Goal: Information Seeking & Learning: Understand process/instructions

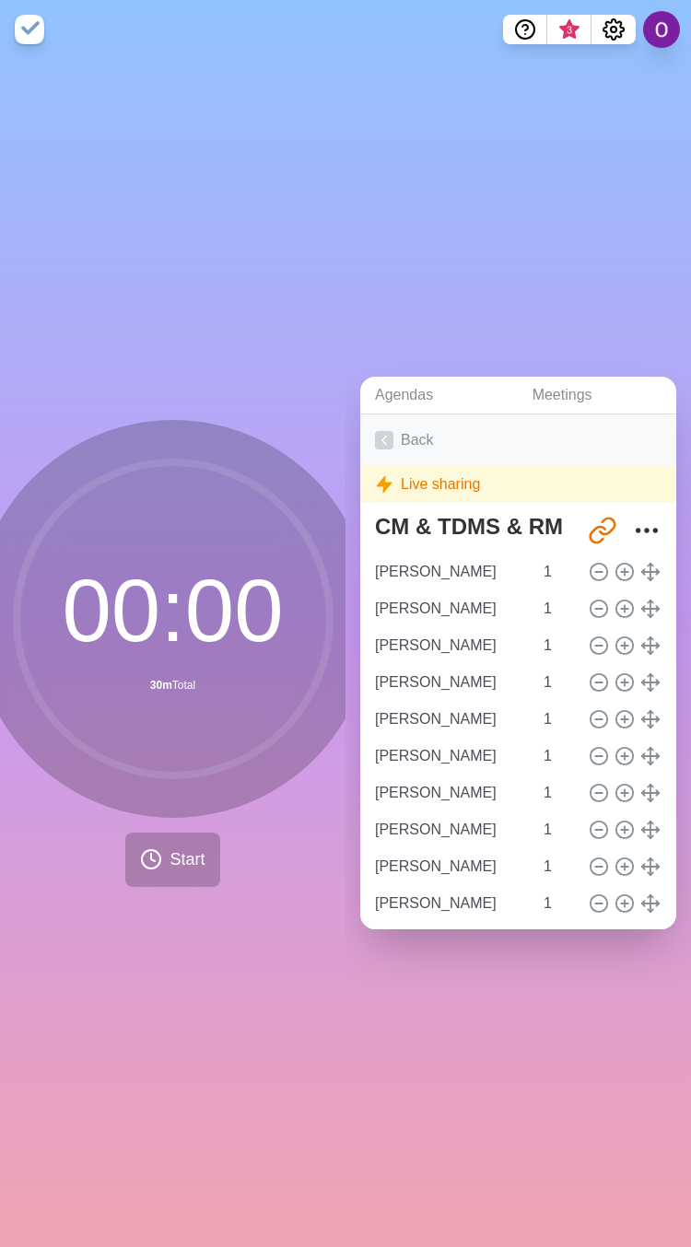
click at [391, 431] on icon at bounding box center [384, 440] width 18 height 18
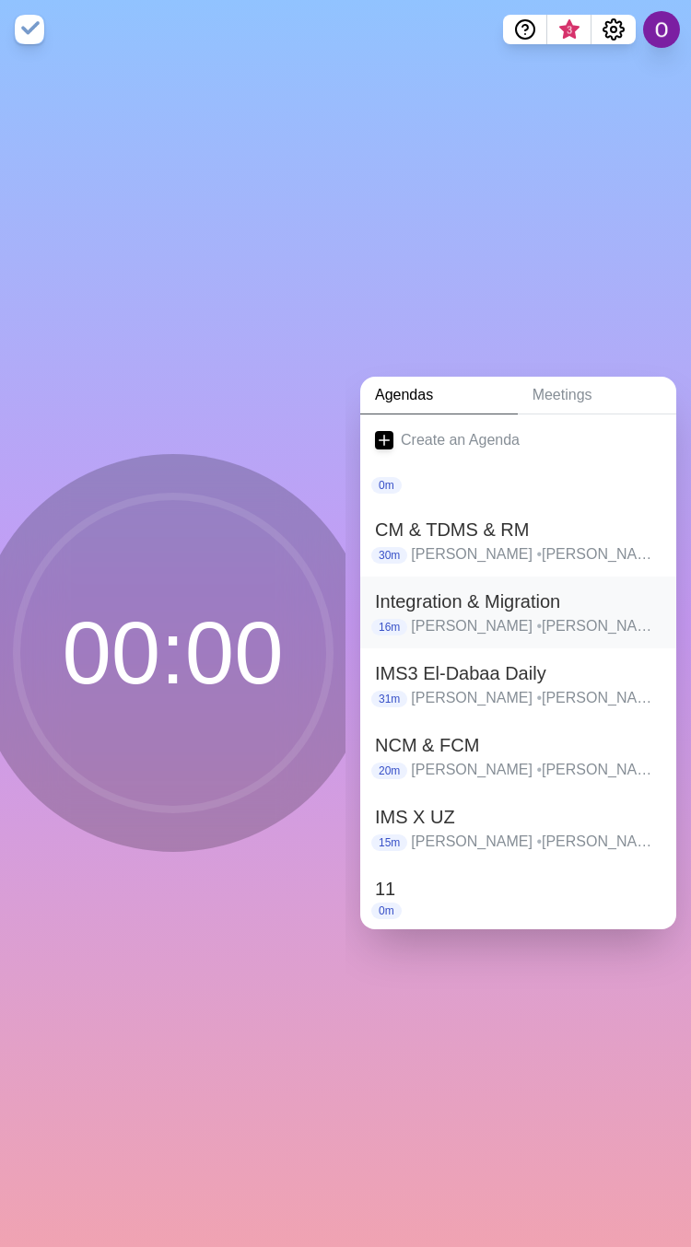
click at [445, 598] on h2 "Integration & Migration" at bounding box center [518, 602] width 286 height 28
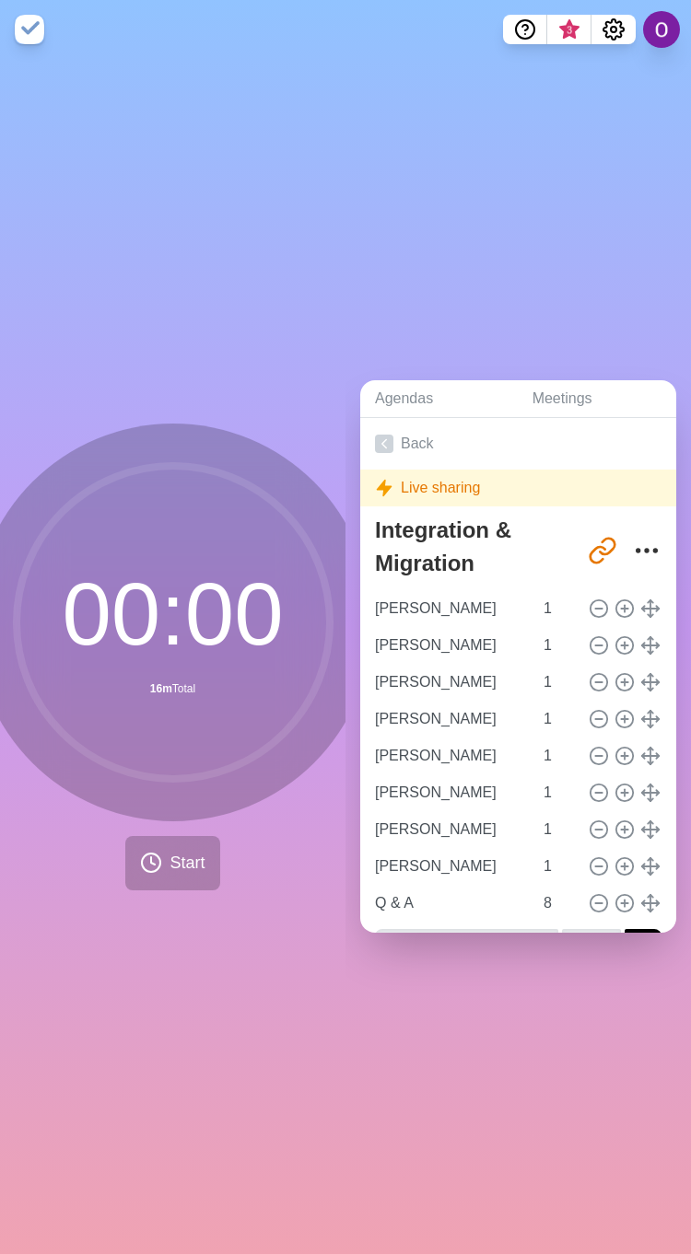
click at [91, 1007] on div "00 : 00 16m Total Start" at bounding box center [172, 657] width 345 height 1196
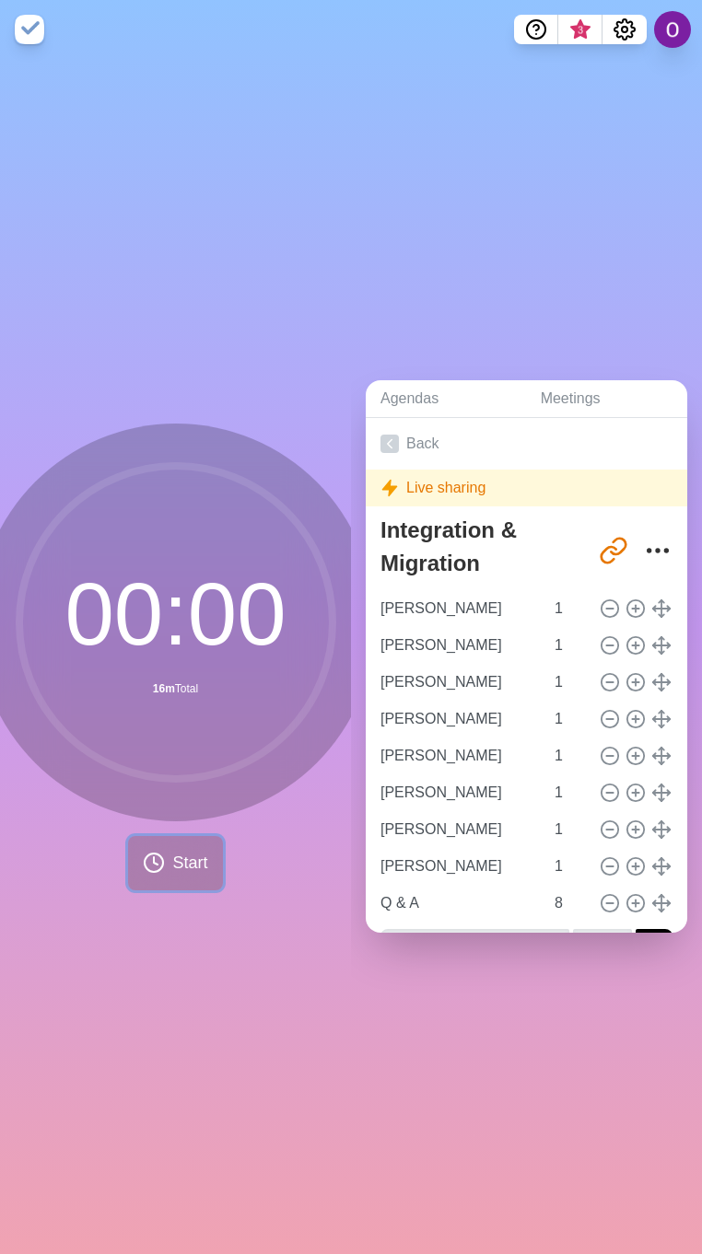
click at [203, 860] on button "Start" at bounding box center [175, 863] width 94 height 54
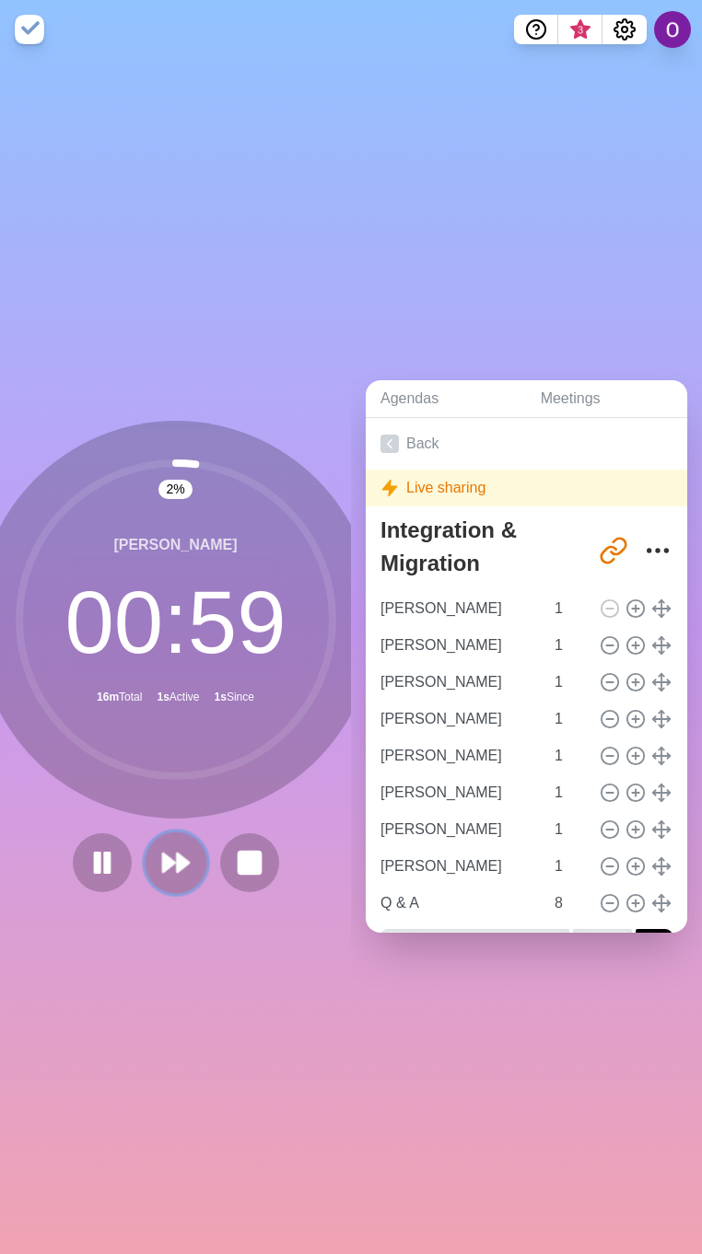
click at [145, 862] on button at bounding box center [176, 863] width 62 height 62
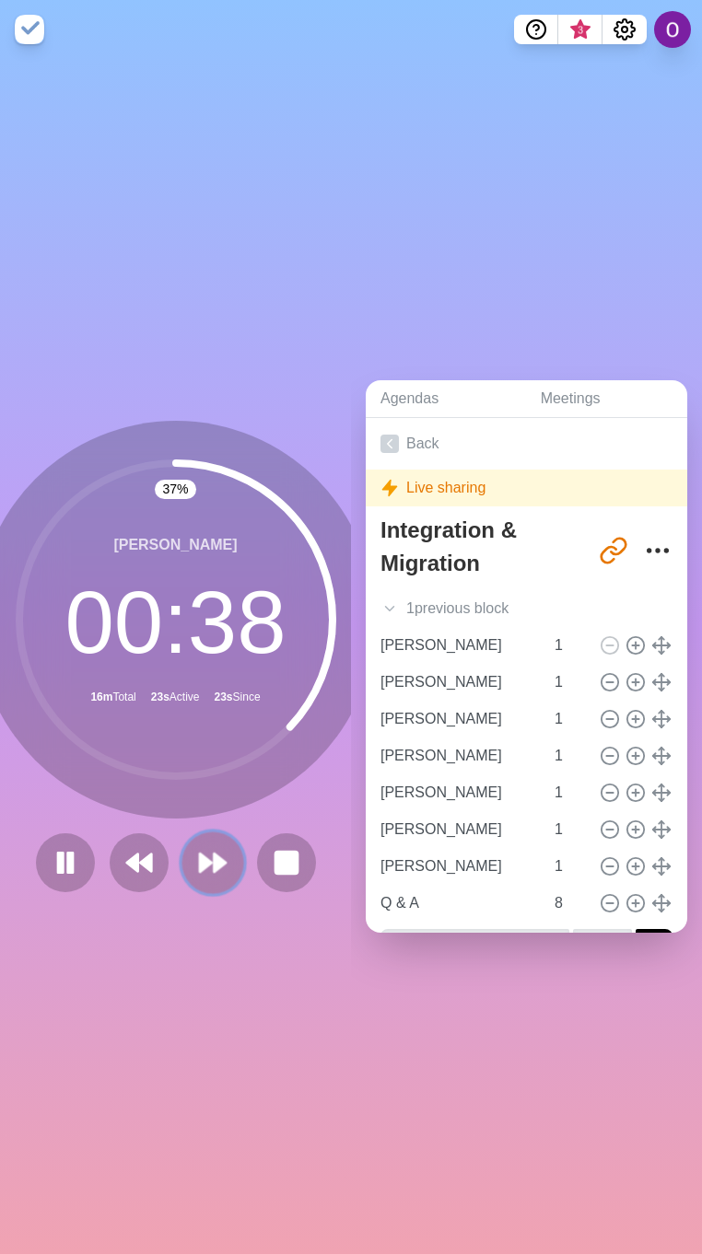
click at [205, 865] on icon at bounding box center [212, 862] width 31 height 31
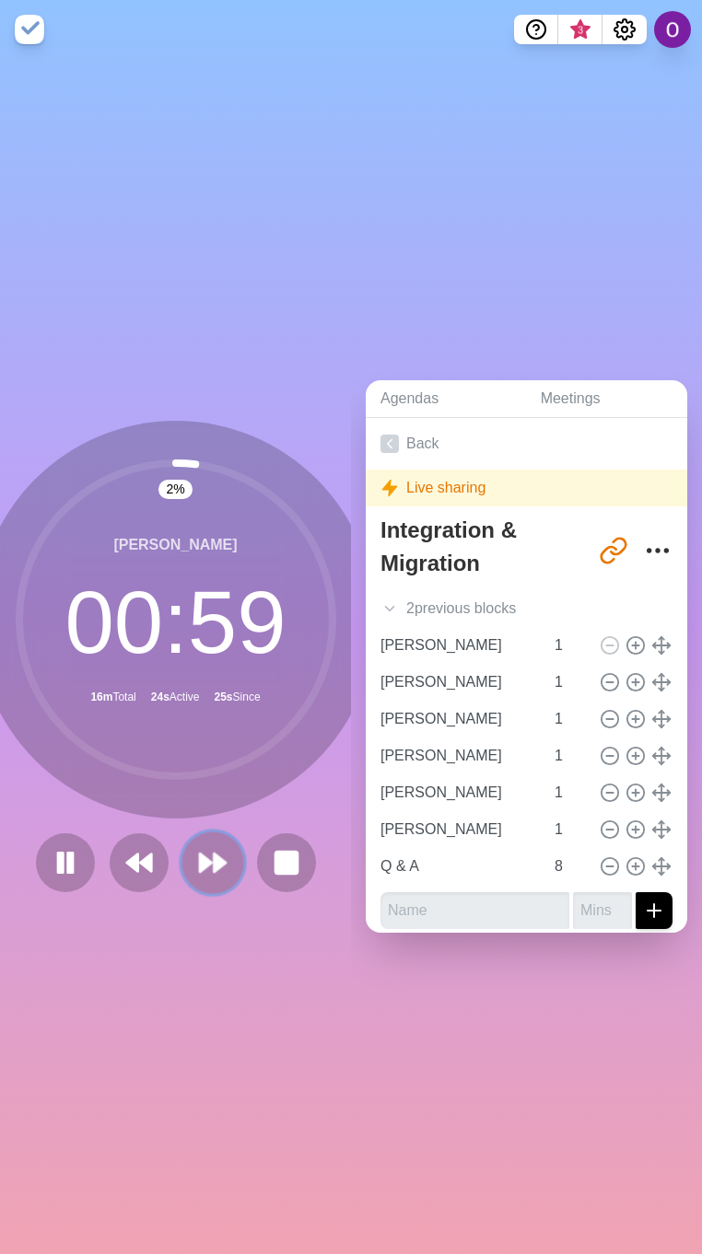
click at [205, 865] on icon at bounding box center [212, 862] width 31 height 31
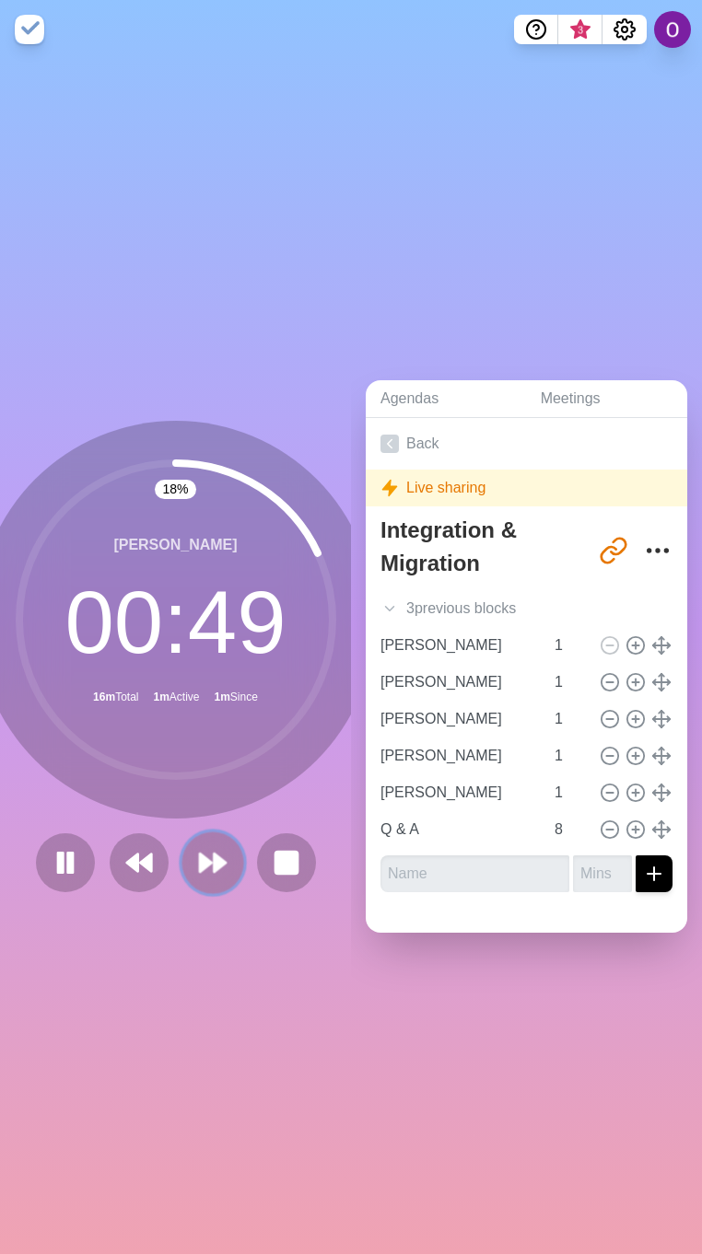
click at [200, 854] on polygon at bounding box center [206, 863] width 12 height 18
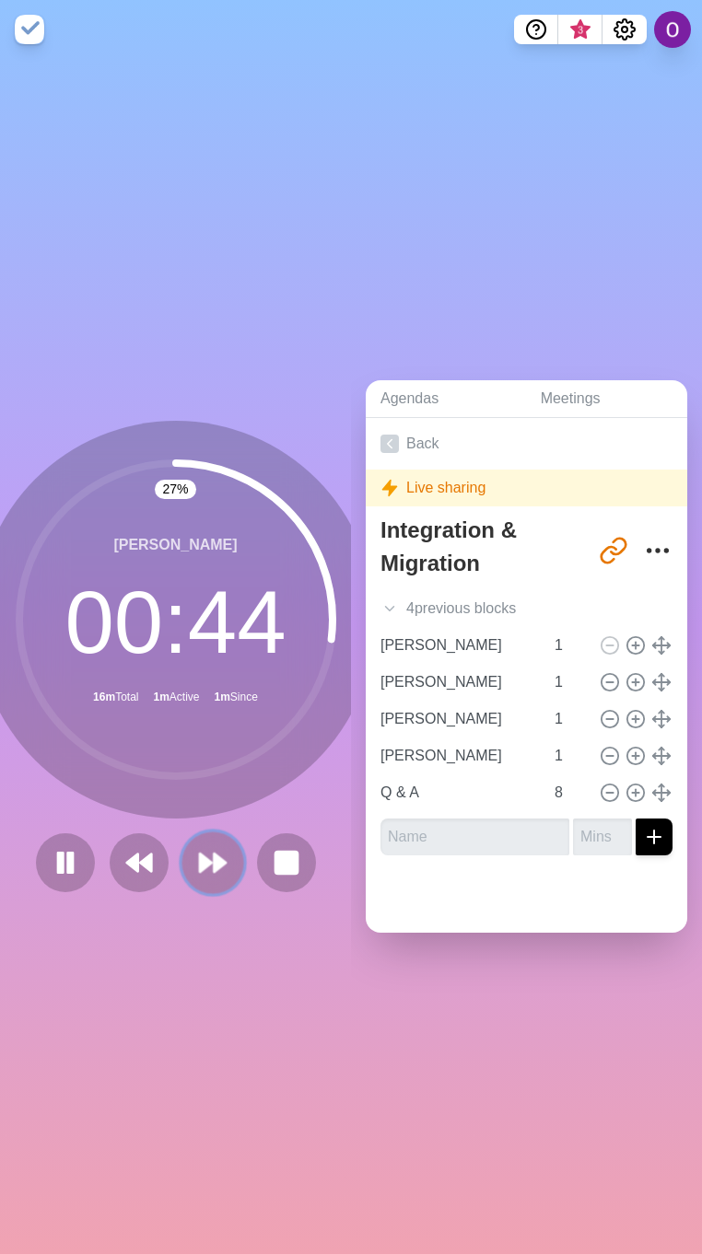
click at [227, 858] on button at bounding box center [212, 863] width 62 height 62
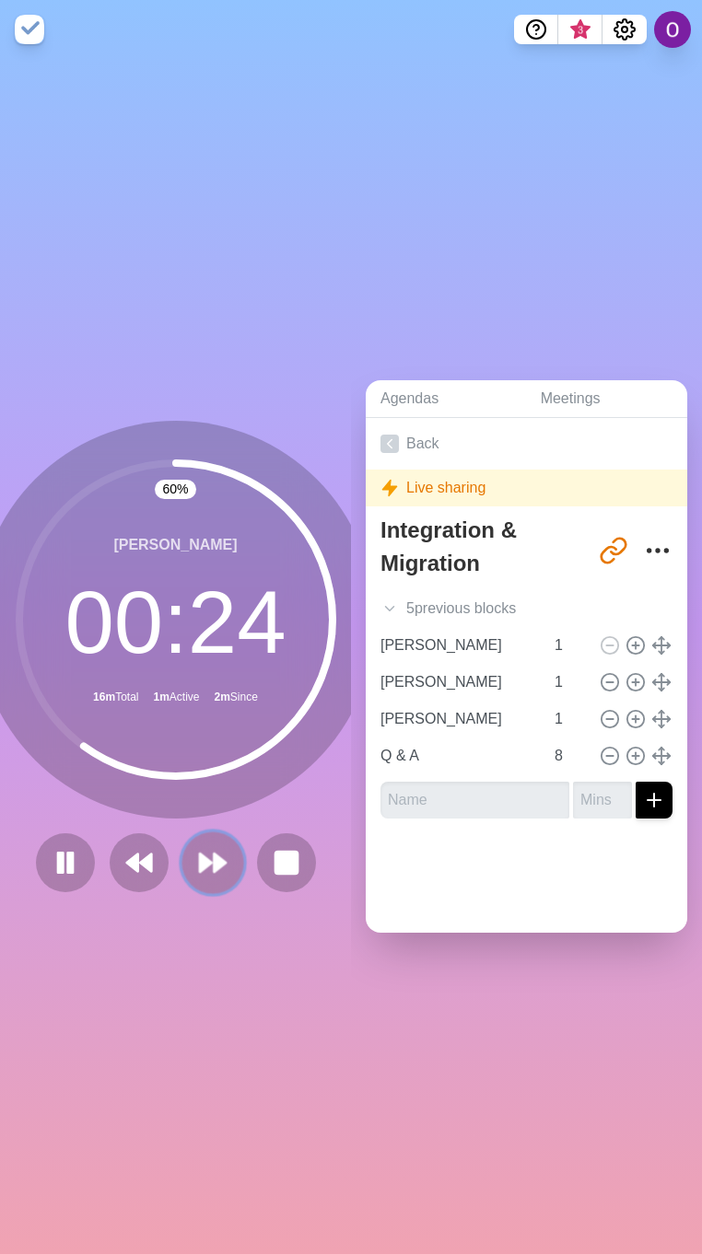
click at [214, 857] on polygon at bounding box center [220, 863] width 12 height 18
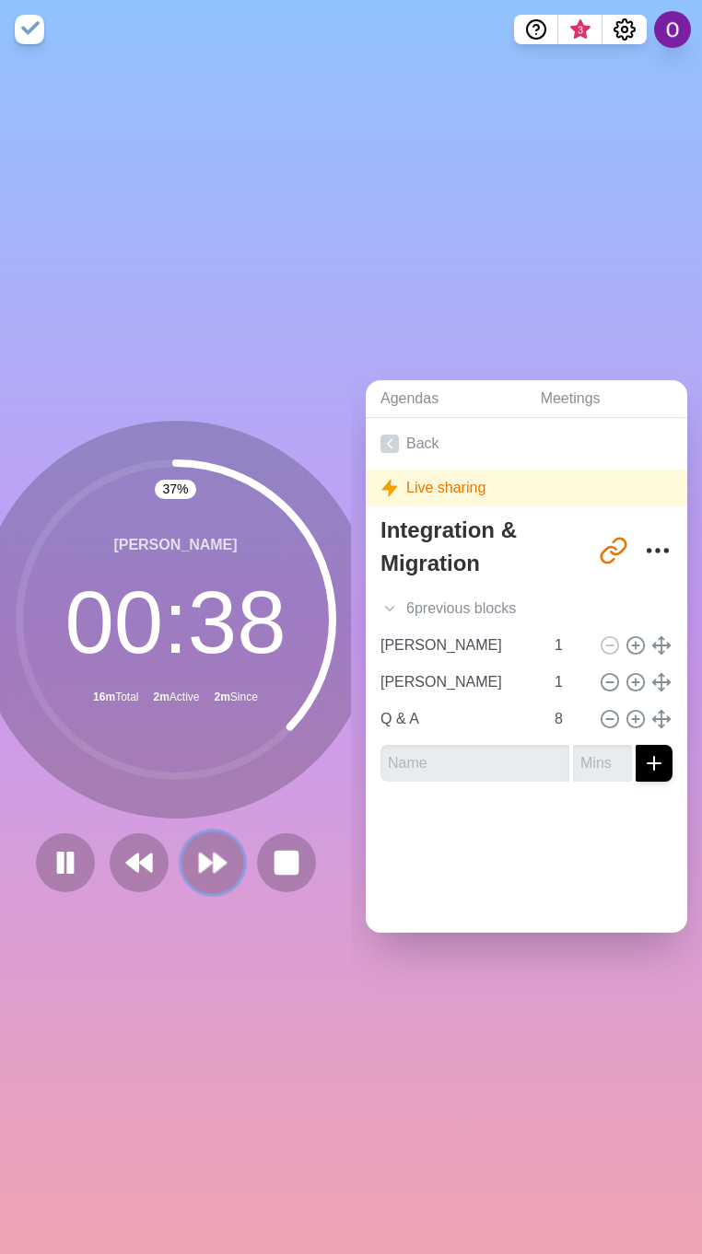
click at [213, 847] on icon at bounding box center [212, 862] width 31 height 31
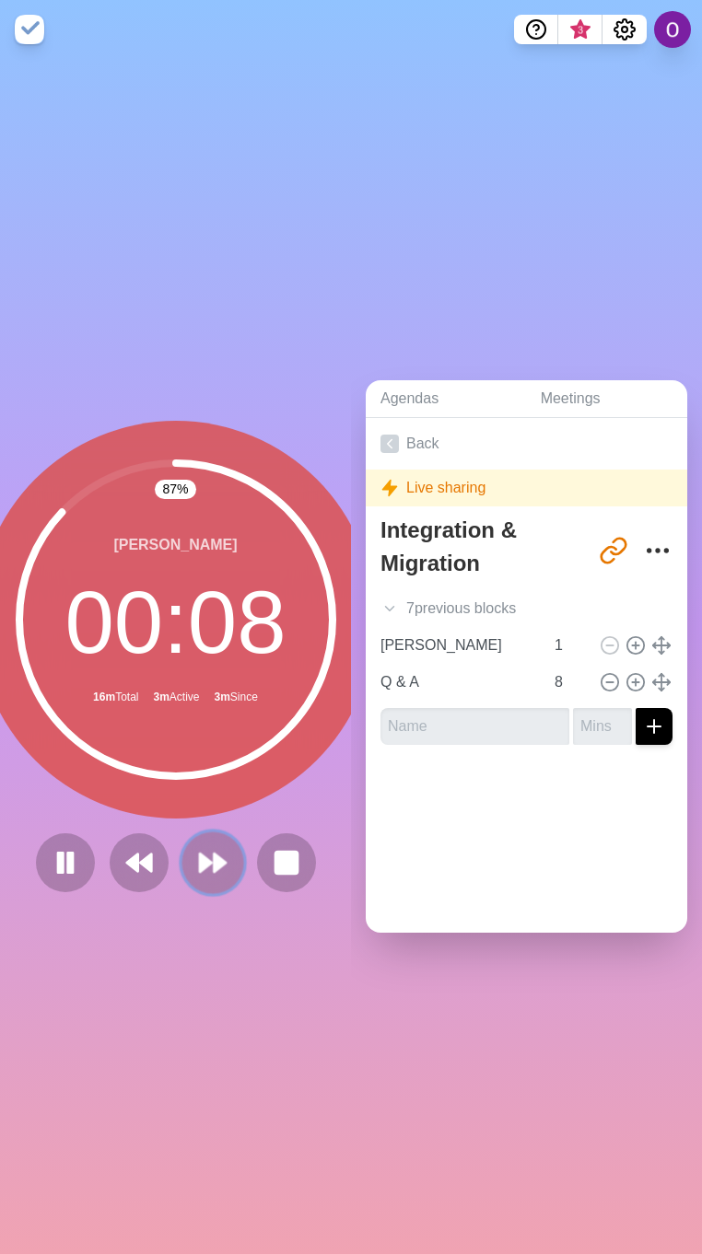
click at [214, 859] on polygon at bounding box center [220, 863] width 12 height 18
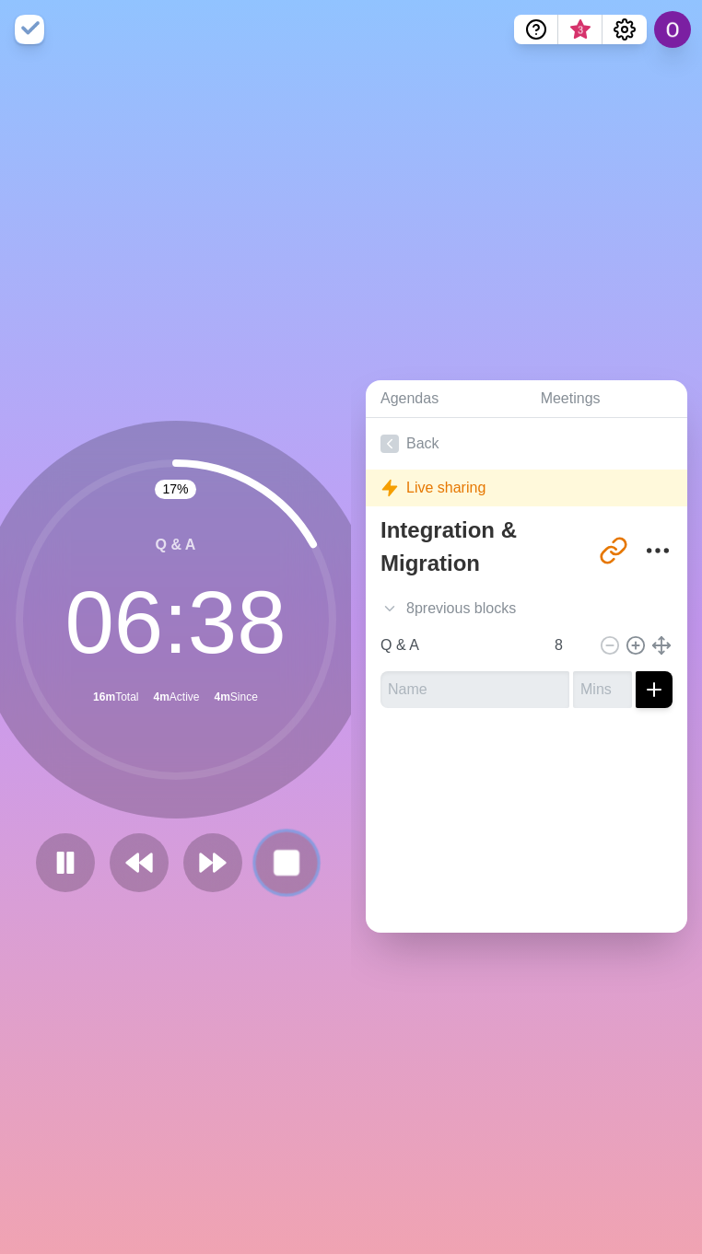
click at [271, 859] on icon at bounding box center [286, 862] width 31 height 31
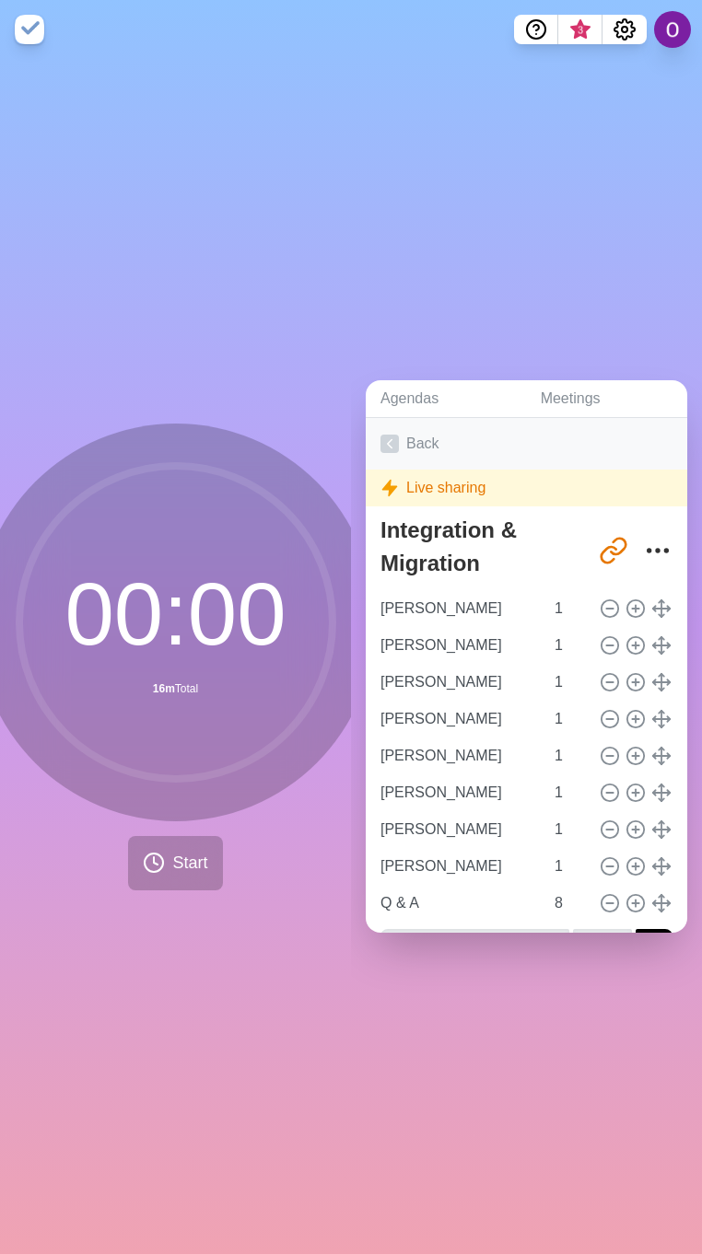
click at [381, 435] on icon at bounding box center [389, 444] width 18 height 18
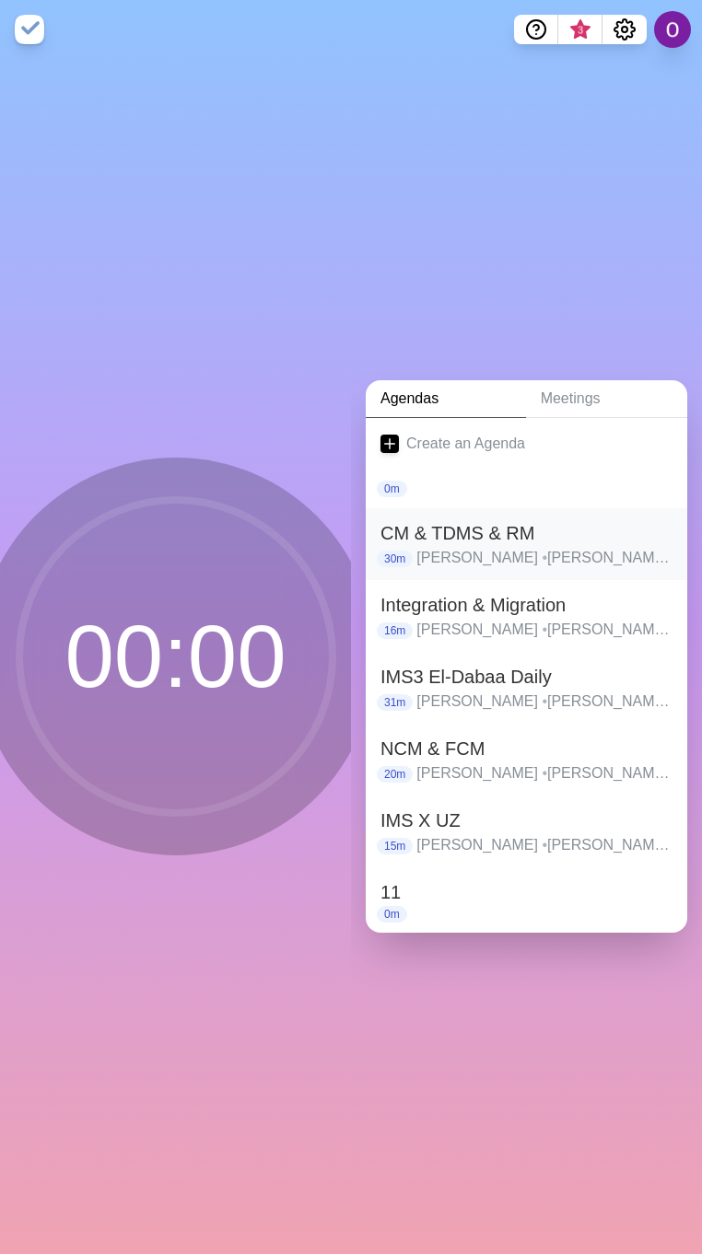
click at [468, 536] on h2 "CM & TDMS & RM" at bounding box center [526, 533] width 292 height 28
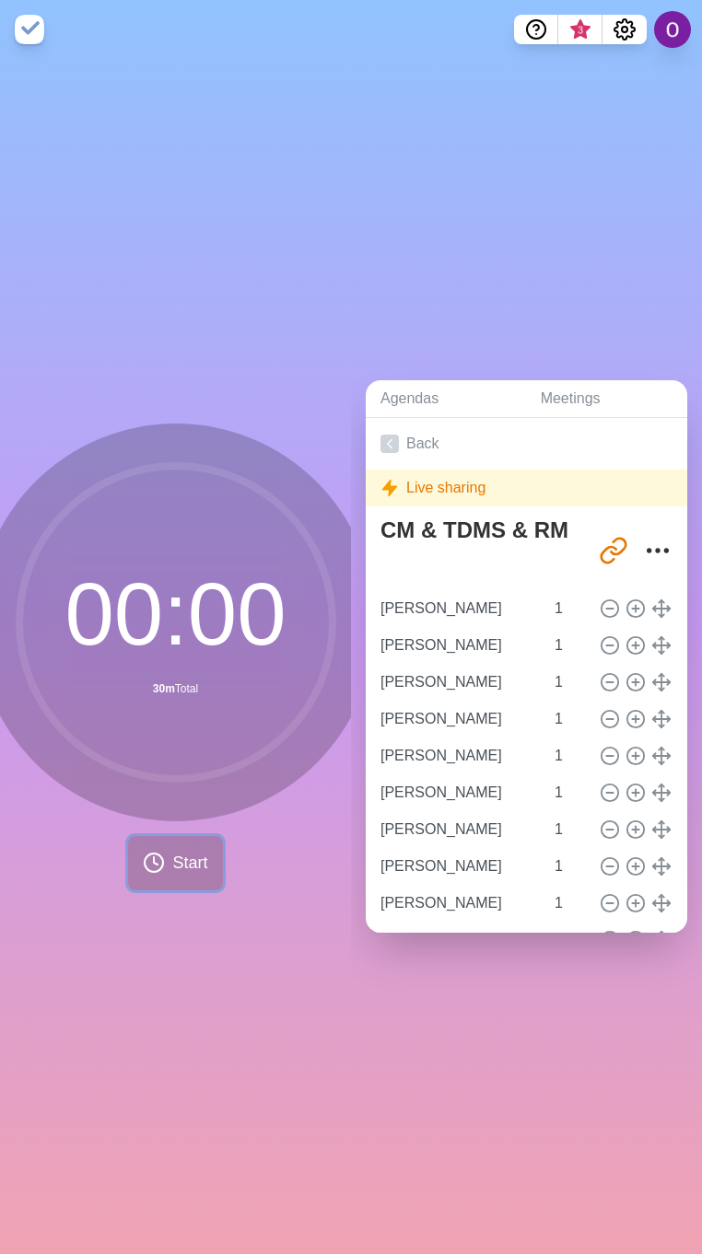
click at [172, 852] on span "Start" at bounding box center [189, 863] width 35 height 25
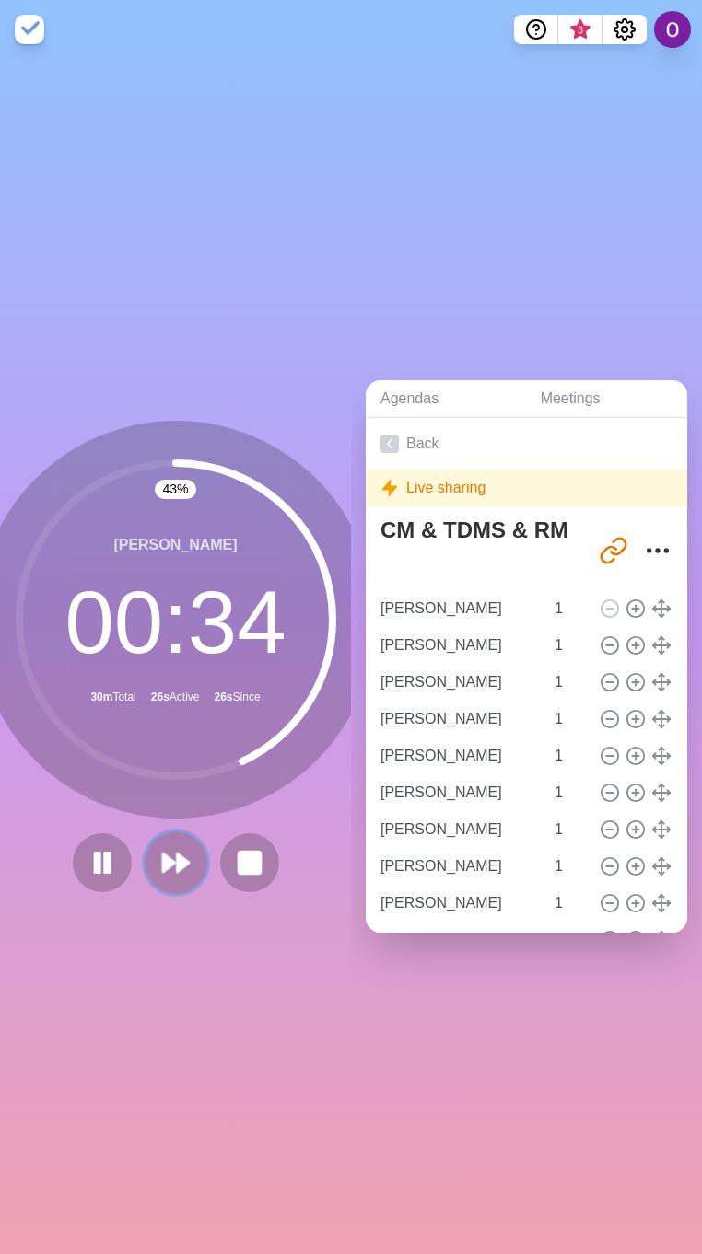
click at [160, 862] on icon at bounding box center [175, 862] width 31 height 31
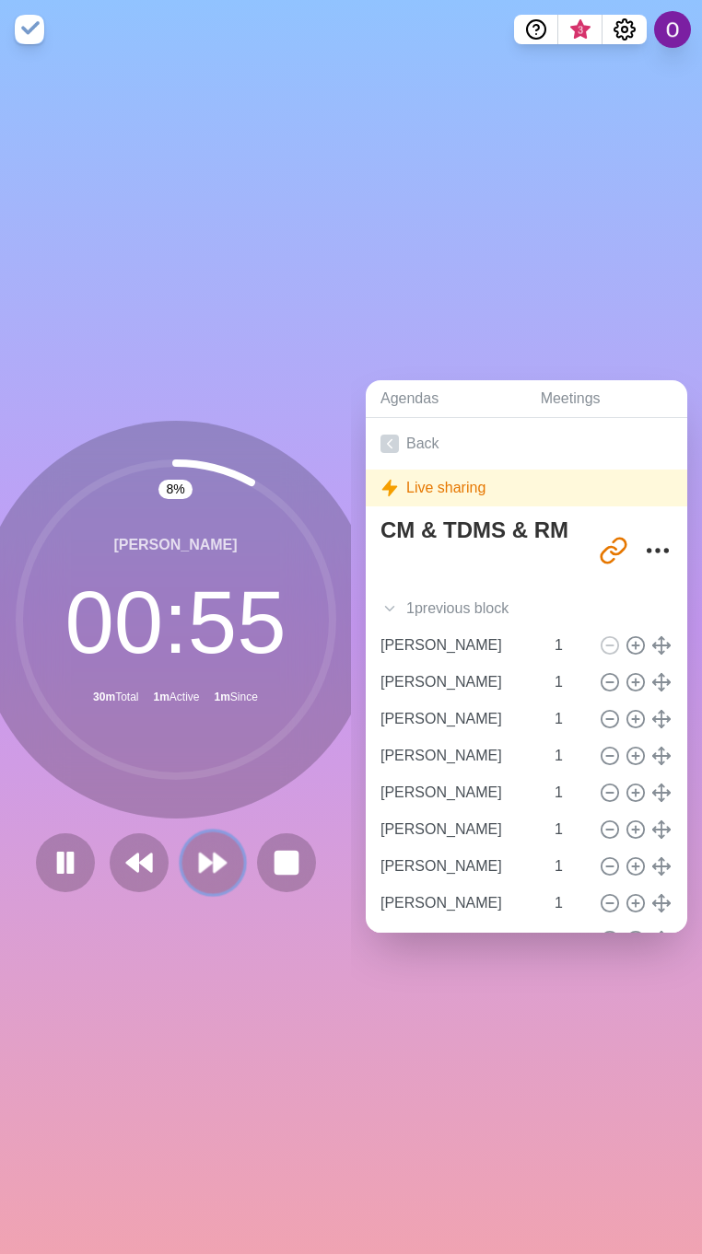
click at [200, 847] on icon at bounding box center [212, 862] width 31 height 31
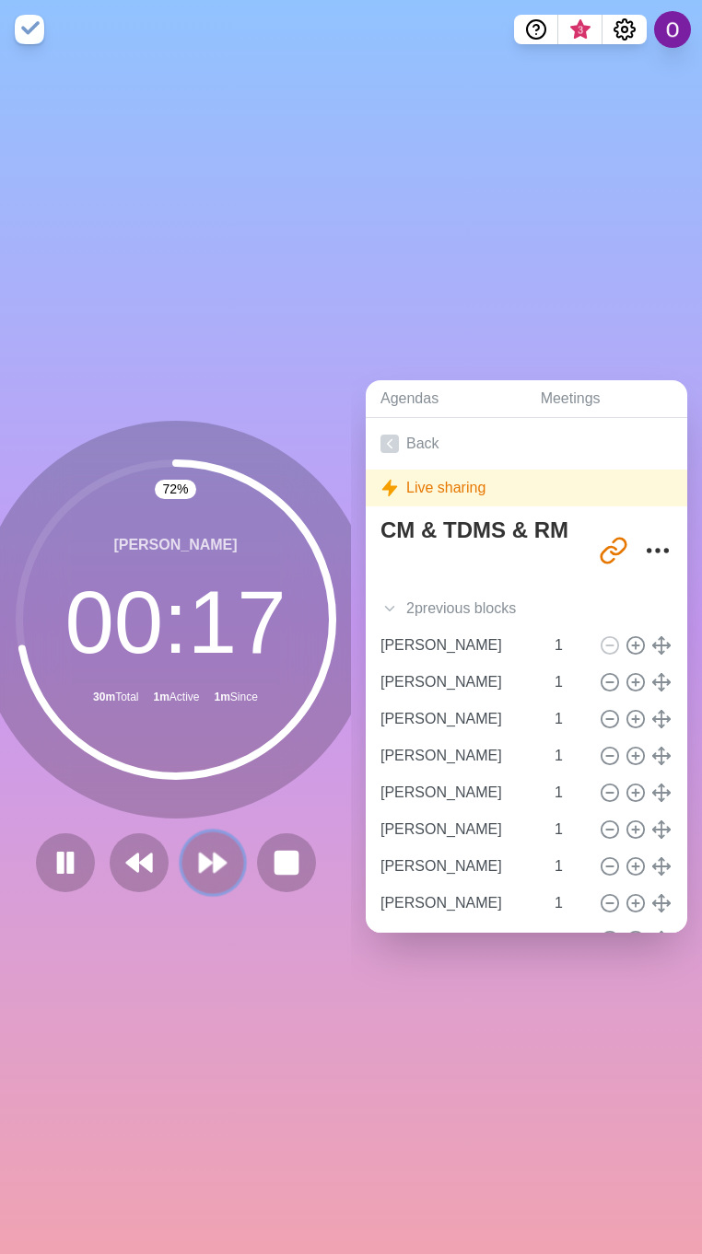
click at [200, 854] on polygon at bounding box center [206, 863] width 12 height 18
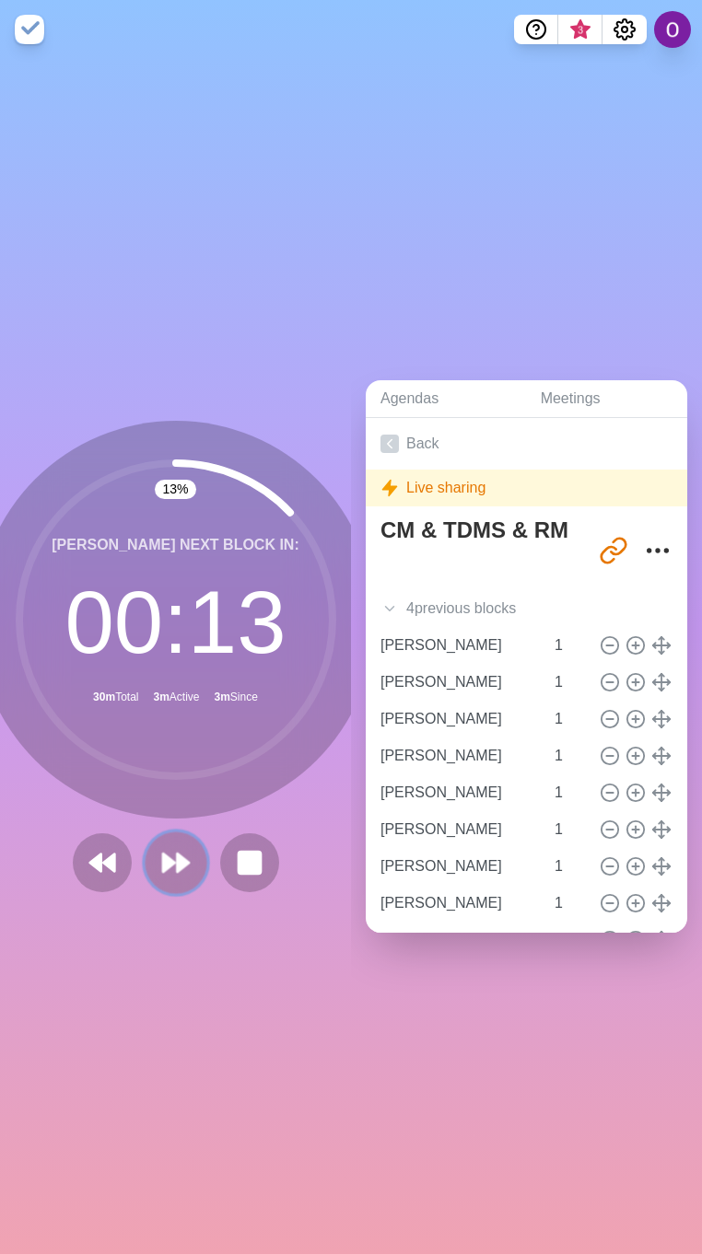
click at [163, 848] on icon at bounding box center [175, 862] width 31 height 31
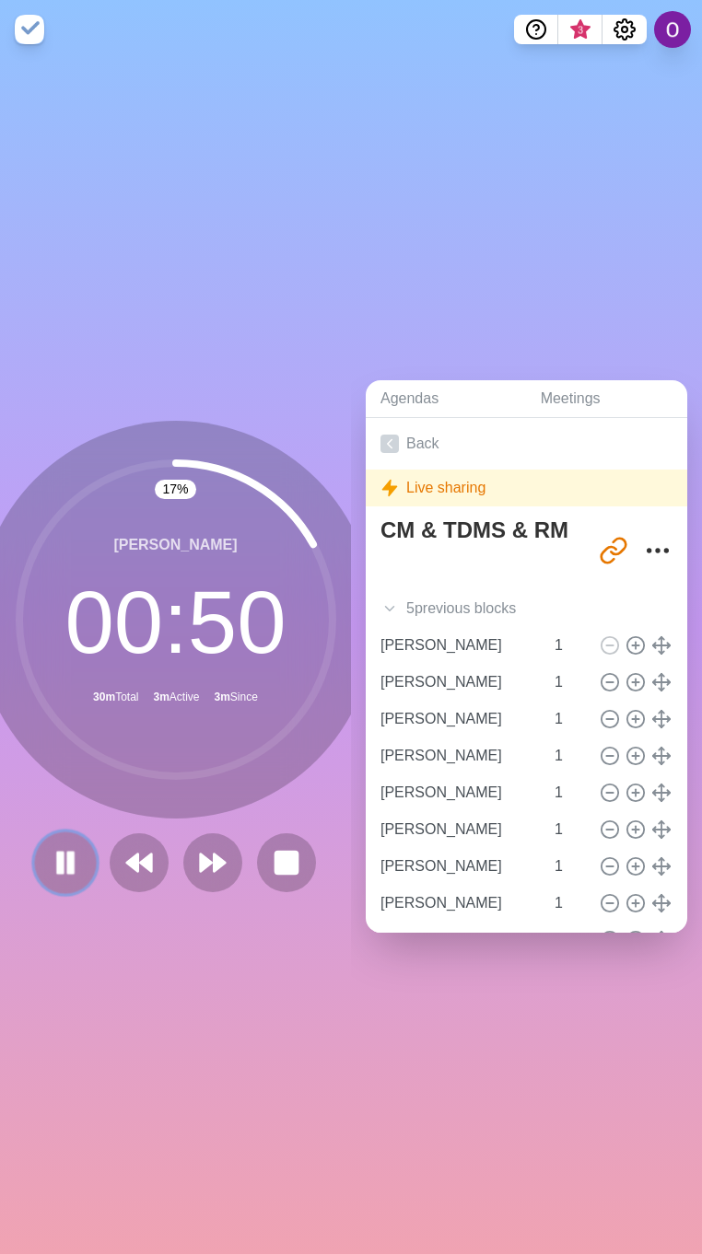
click at [55, 833] on button at bounding box center [65, 863] width 62 height 62
click at [59, 857] on polygon at bounding box center [65, 862] width 18 height 23
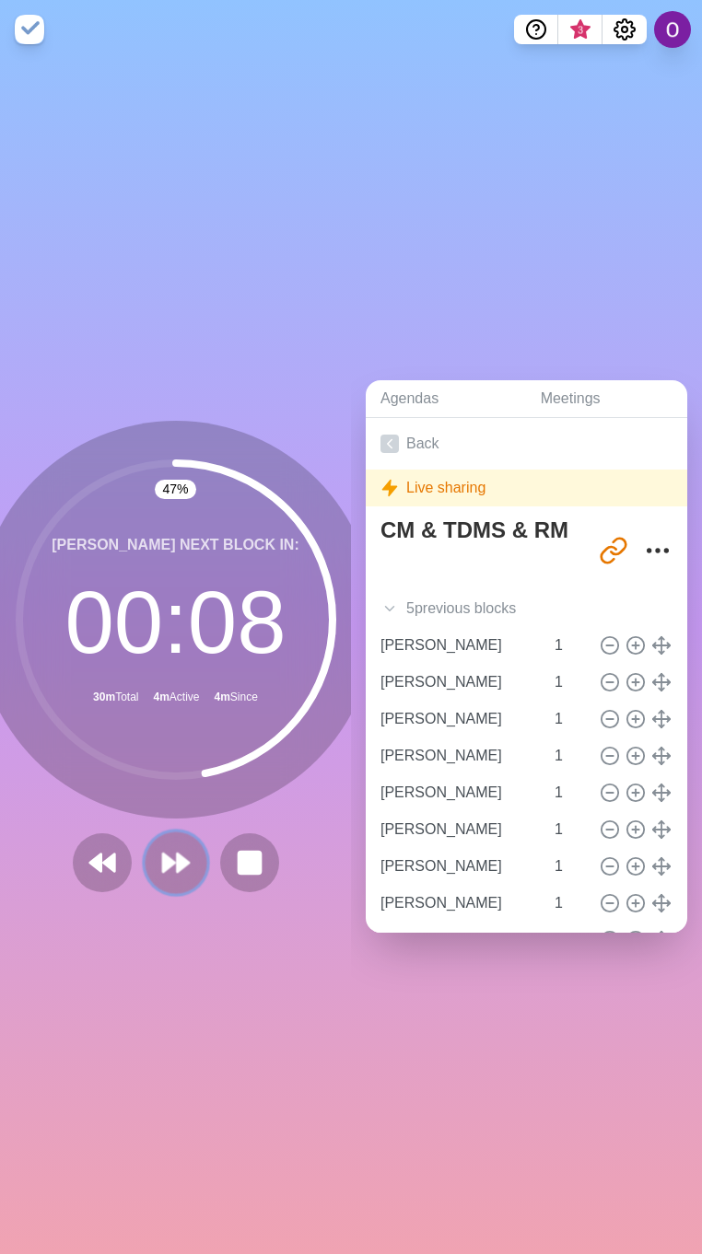
click at [164, 854] on polygon at bounding box center [169, 863] width 12 height 18
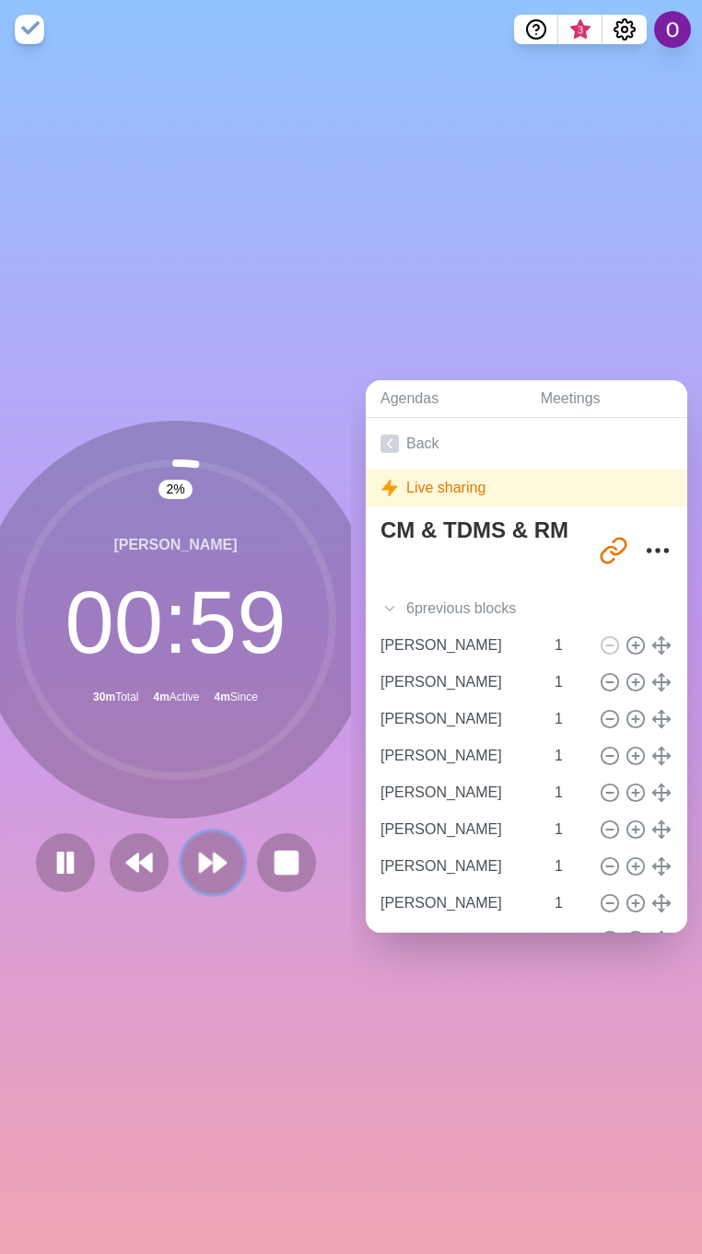
click at [197, 858] on icon at bounding box center [212, 862] width 31 height 31
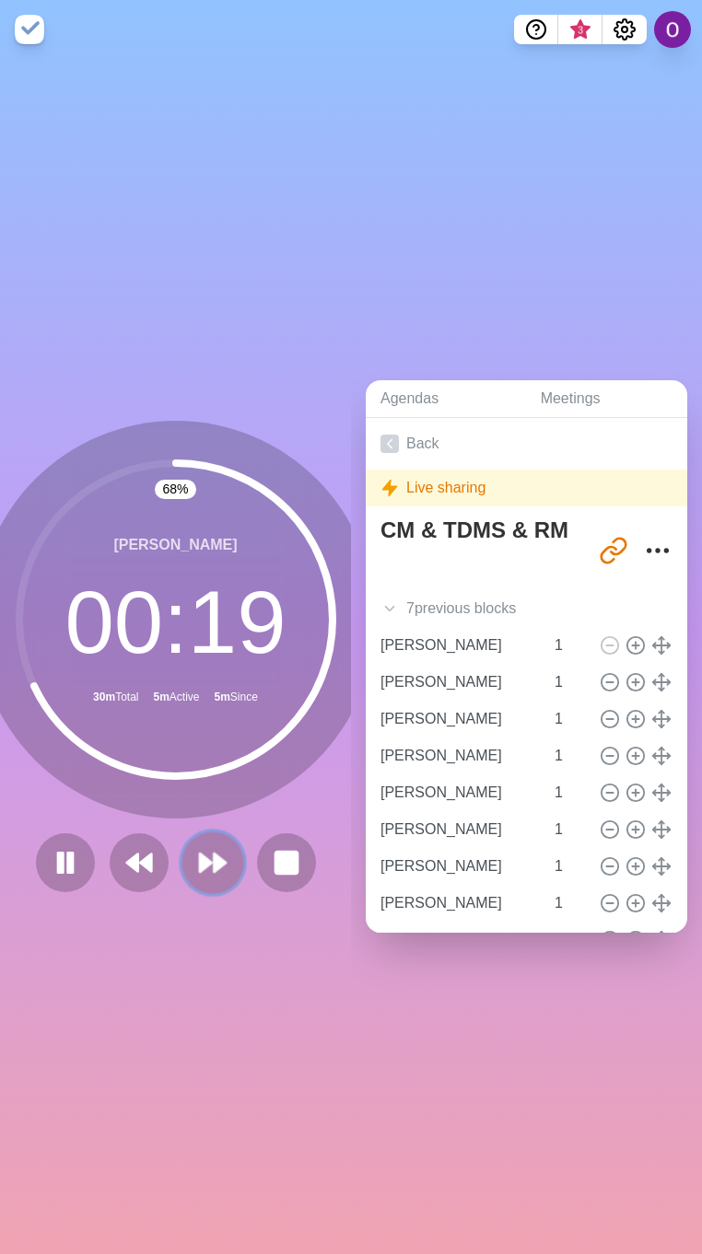
click at [214, 854] on polygon at bounding box center [220, 863] width 12 height 18
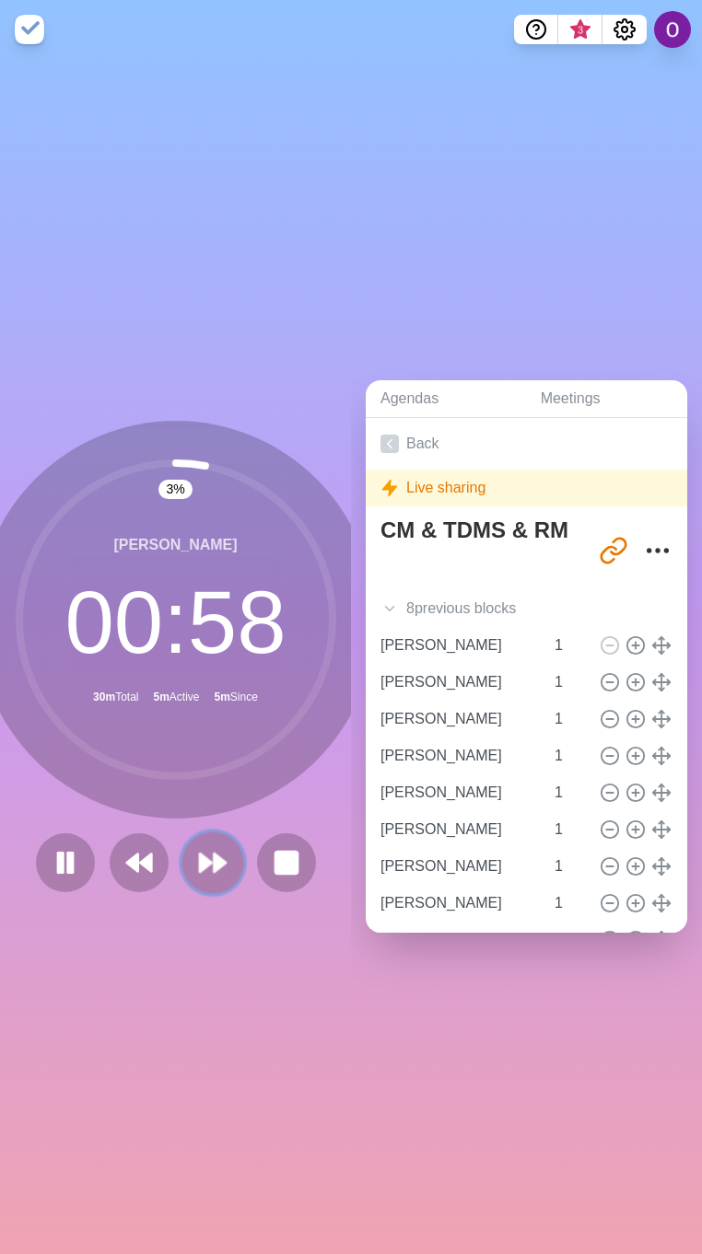
click at [200, 854] on polygon at bounding box center [206, 863] width 12 height 18
click at [214, 854] on polygon at bounding box center [220, 863] width 12 height 18
click at [200, 847] on icon at bounding box center [212, 862] width 31 height 31
click at [123, 858] on icon at bounding box center [138, 862] width 31 height 31
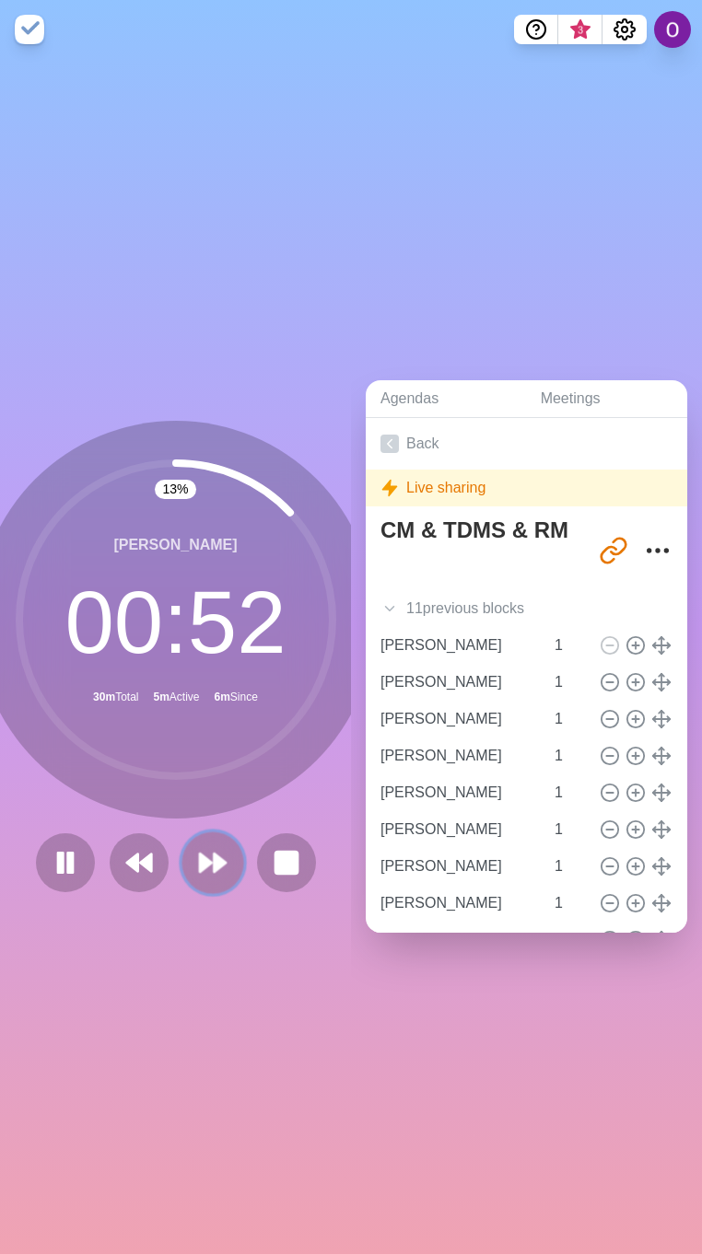
click at [205, 865] on icon at bounding box center [212, 862] width 31 height 31
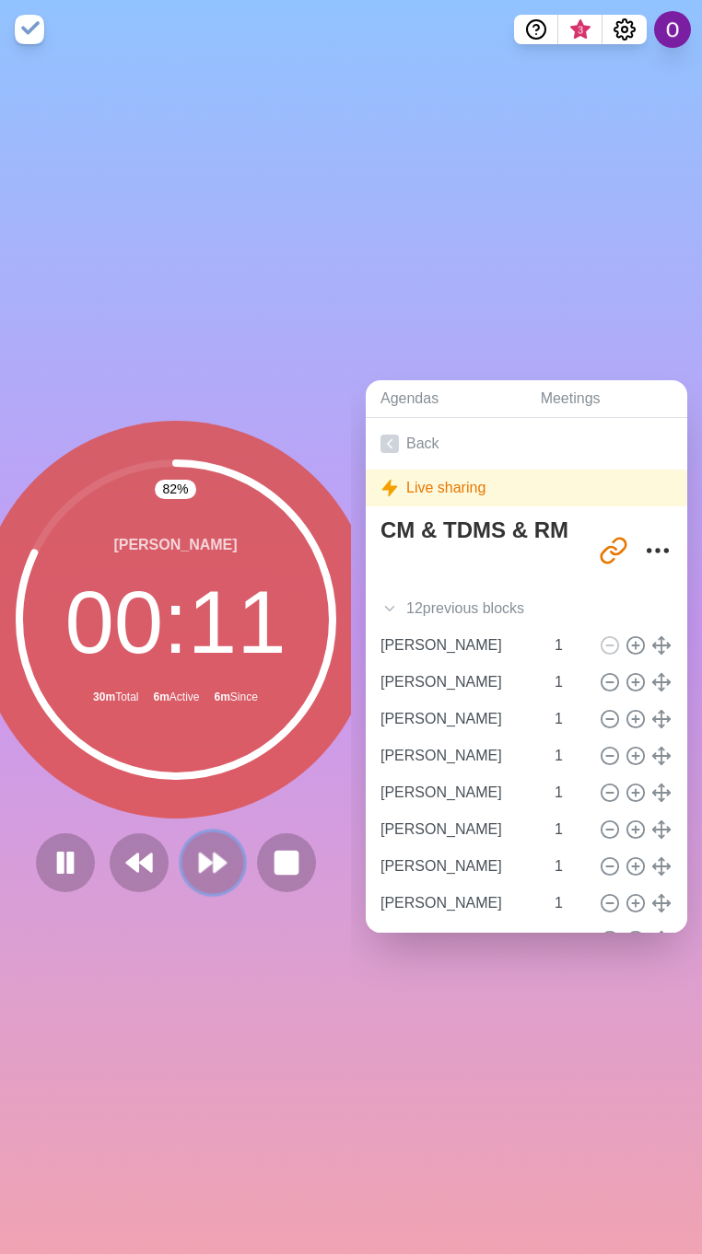
click at [200, 854] on polygon at bounding box center [206, 863] width 12 height 18
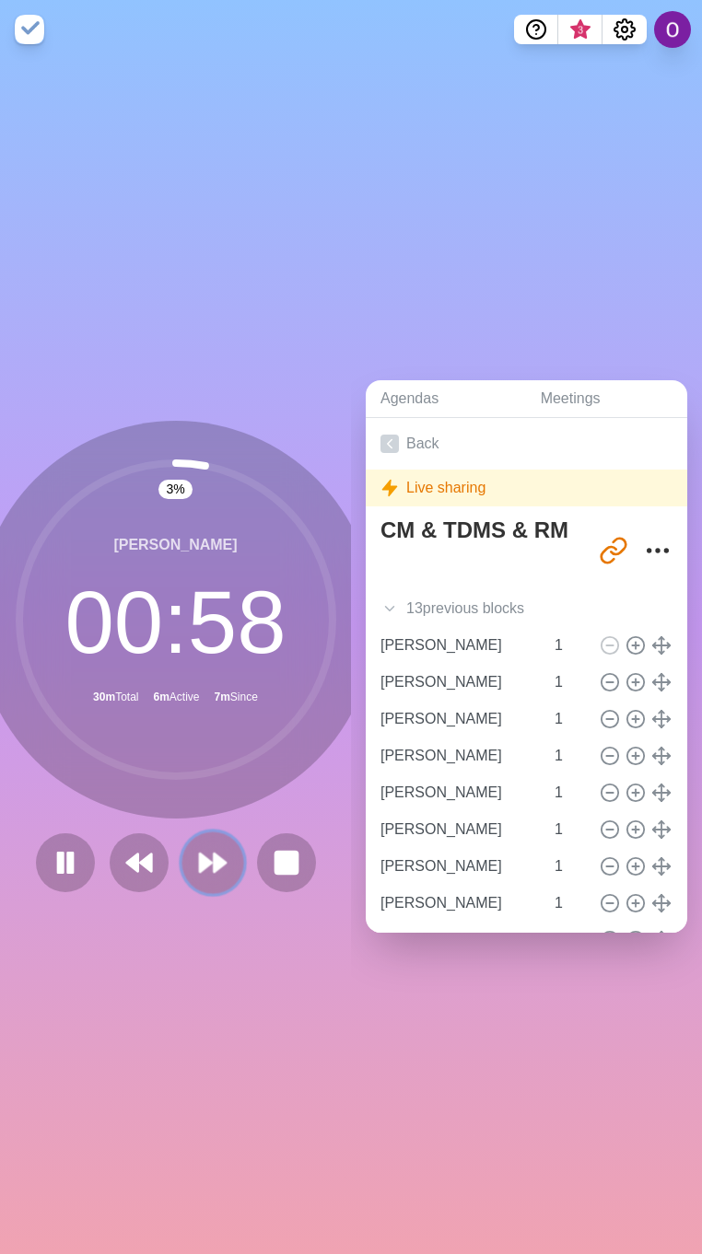
click at [200, 854] on polygon at bounding box center [206, 863] width 12 height 18
click at [214, 854] on polygon at bounding box center [220, 863] width 12 height 18
click at [214, 858] on polygon at bounding box center [220, 863] width 12 height 18
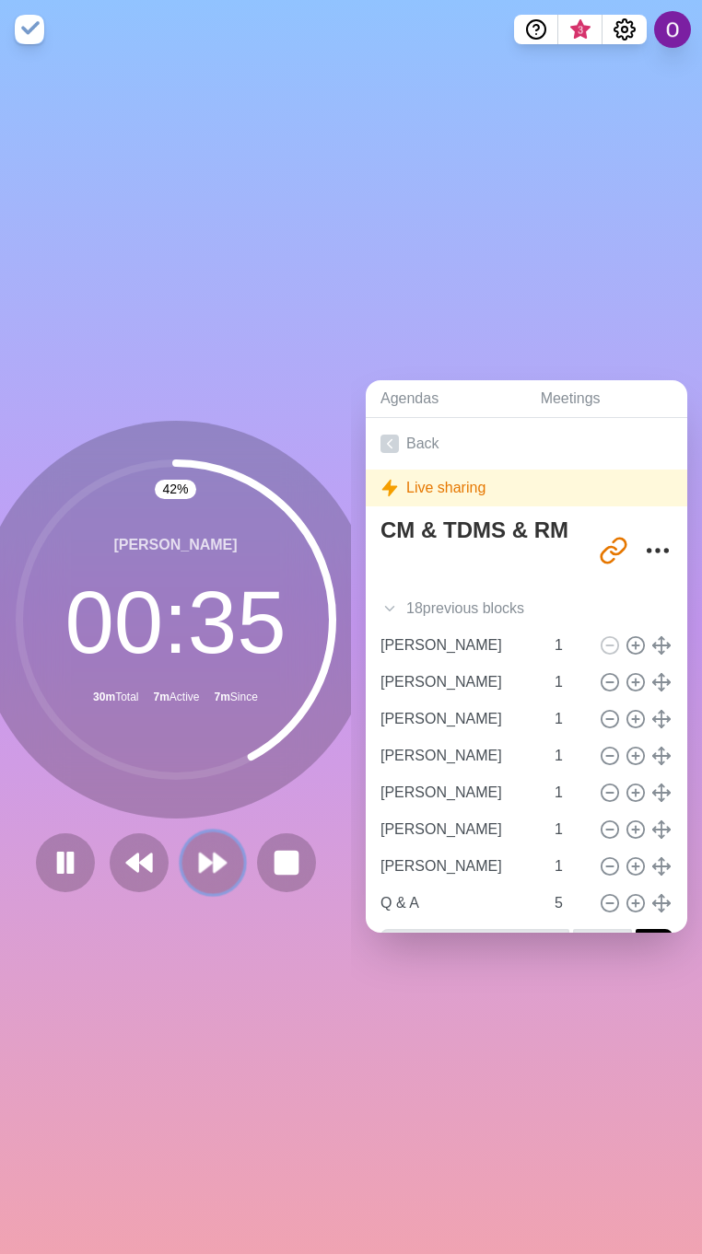
click at [214, 854] on polygon at bounding box center [220, 863] width 12 height 18
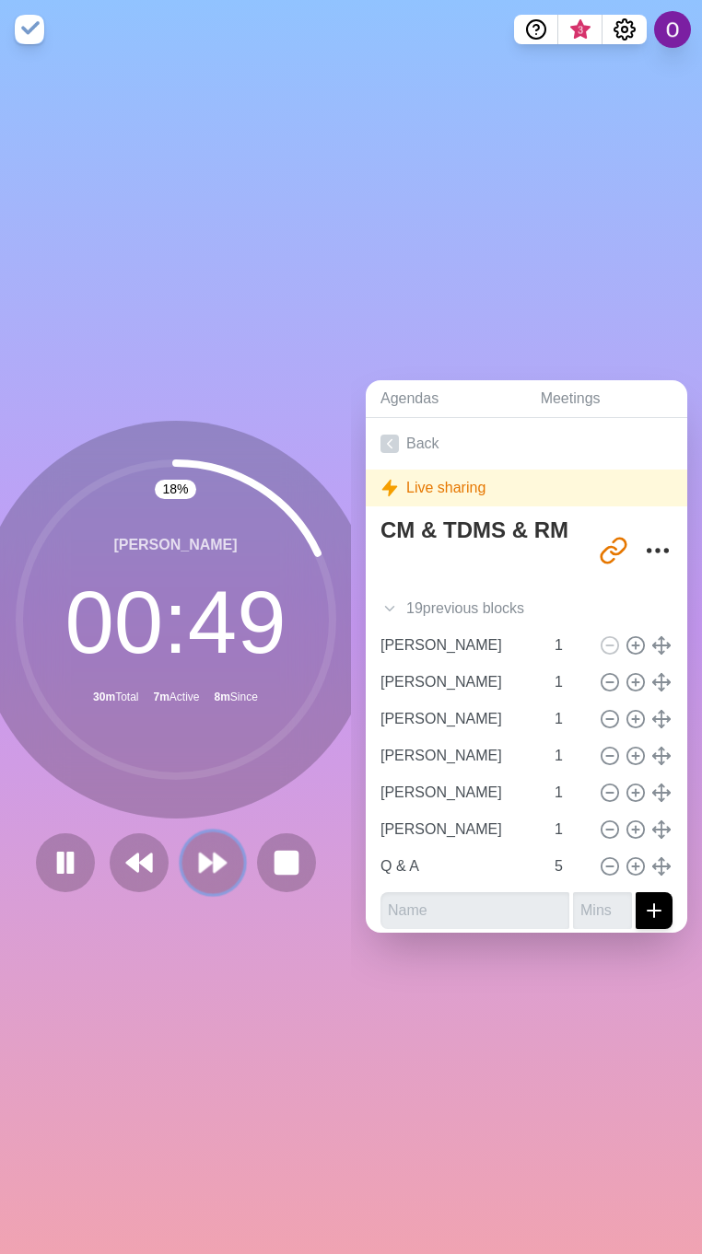
click at [197, 851] on icon at bounding box center [212, 862] width 31 height 31
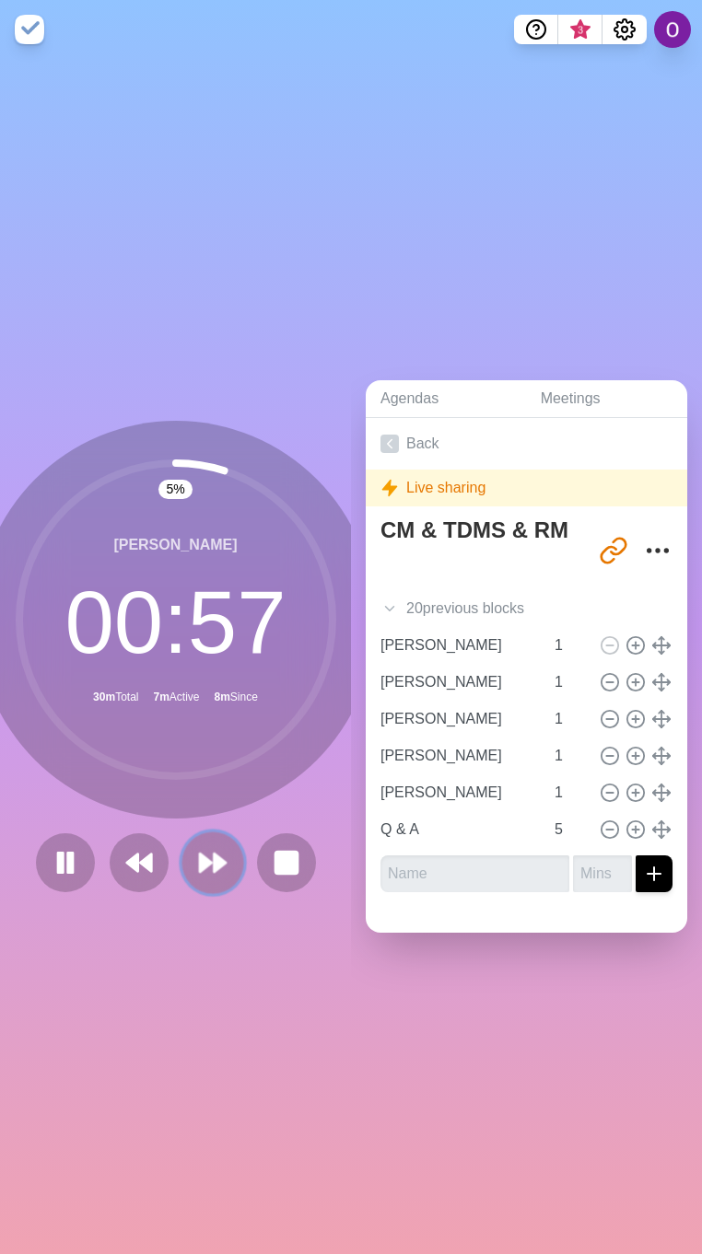
click at [203, 863] on icon at bounding box center [212, 862] width 31 height 31
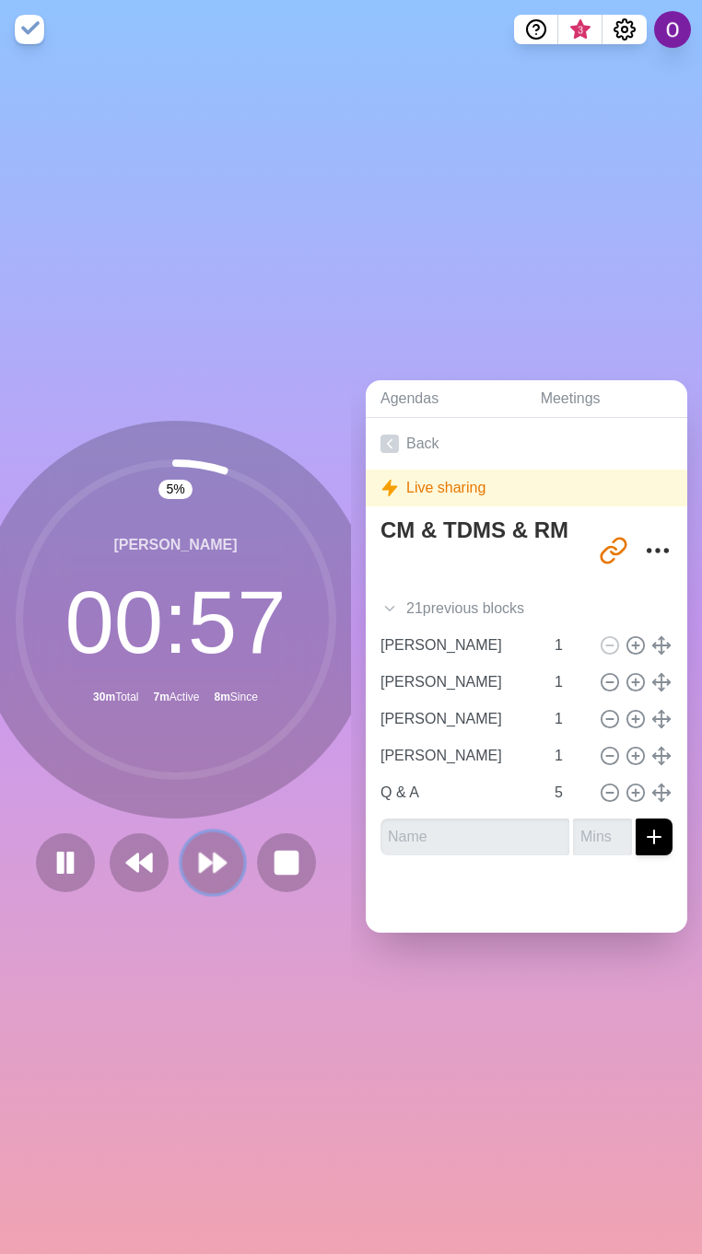
click at [203, 863] on icon at bounding box center [212, 862] width 31 height 31
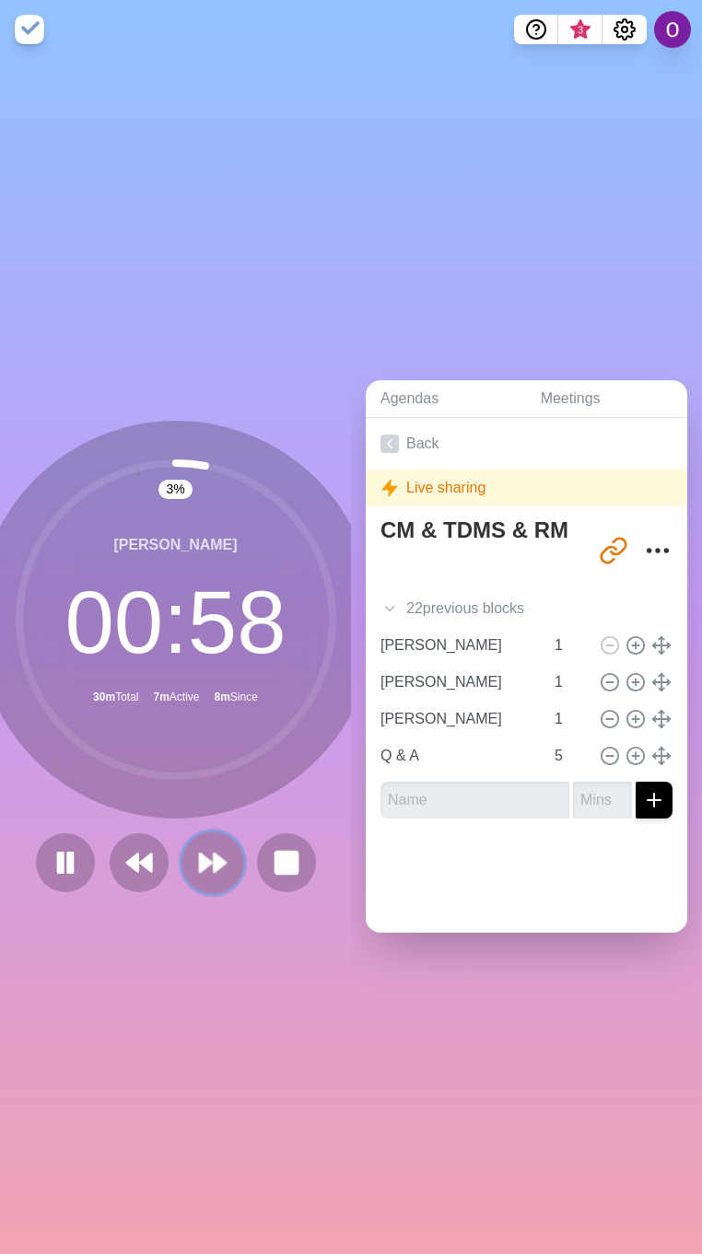
click at [203, 863] on icon at bounding box center [212, 862] width 31 height 31
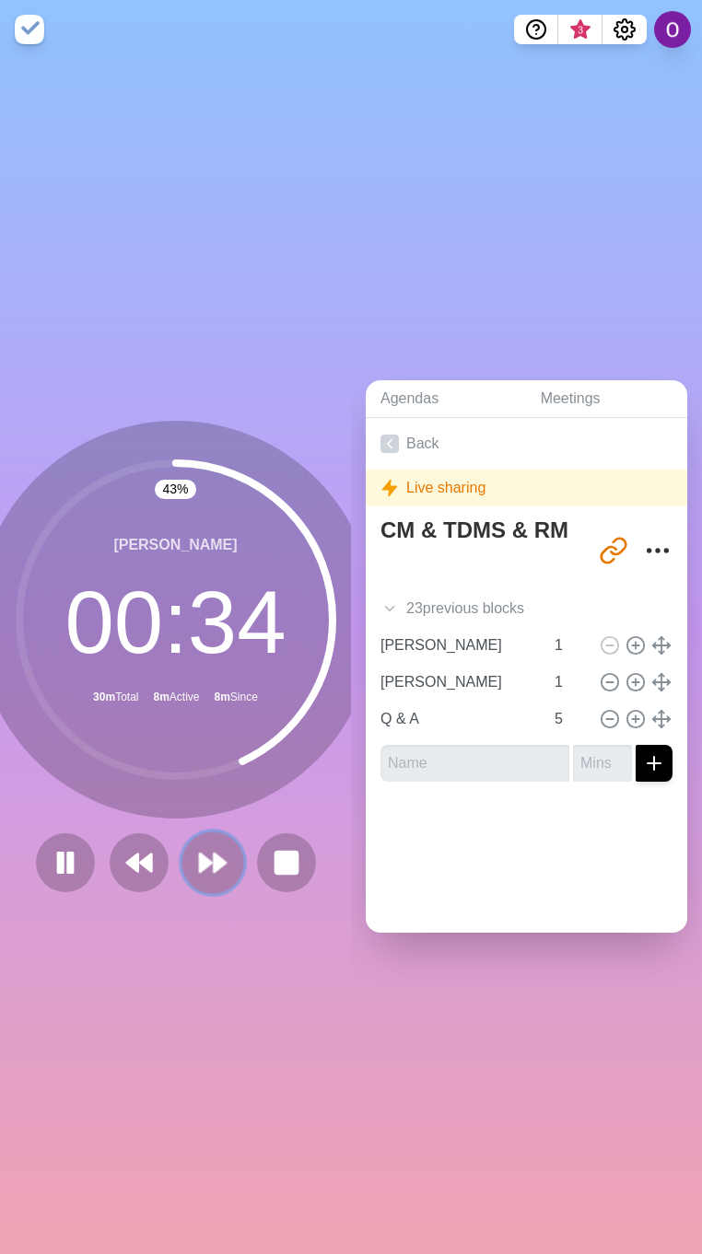
click at [202, 832] on button at bounding box center [212, 863] width 62 height 62
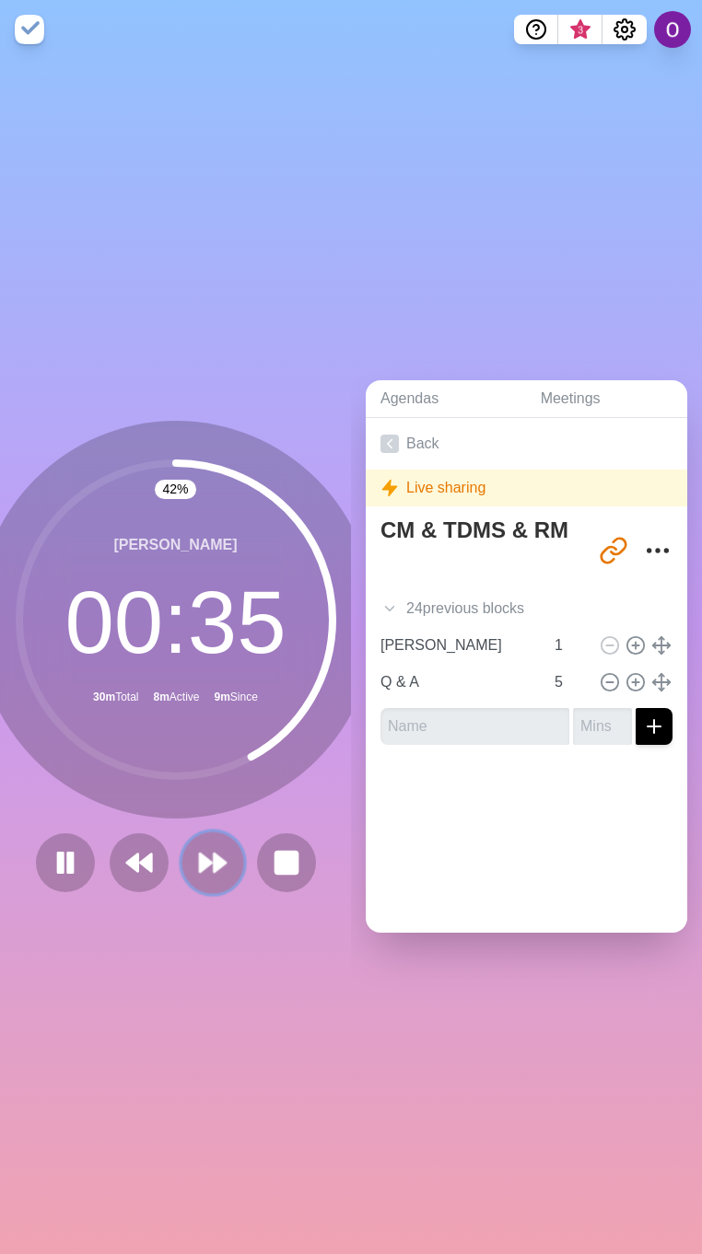
click at [197, 863] on icon at bounding box center [212, 862] width 31 height 31
